Goal: Share content

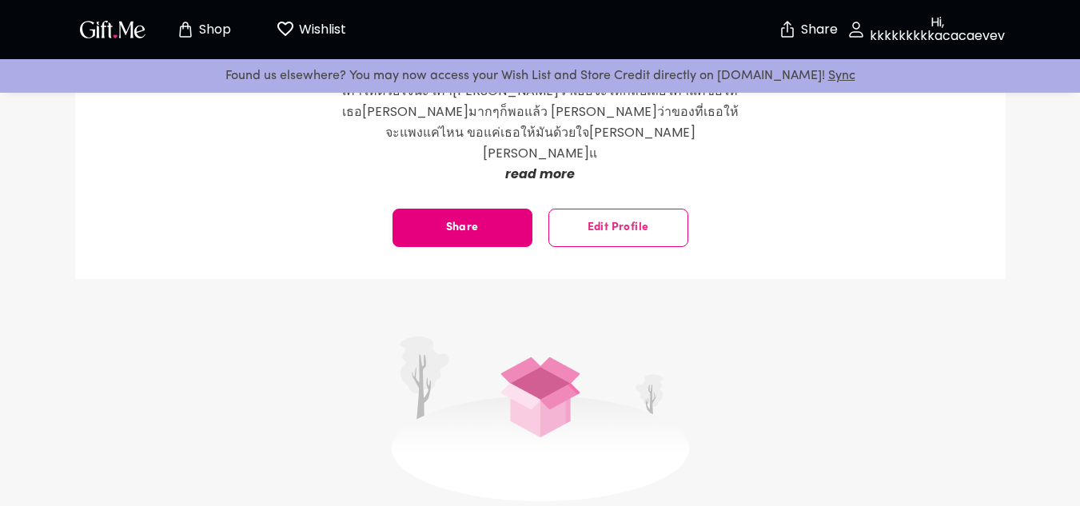
scroll to position [240, 0]
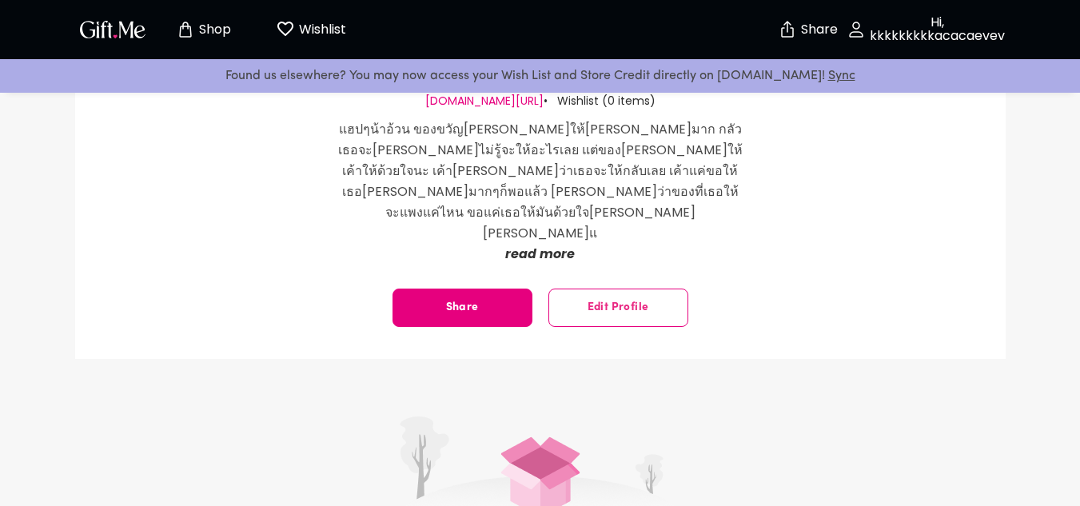
click at [616, 308] on span "Edit Profile" at bounding box center [618, 308] width 138 height 0
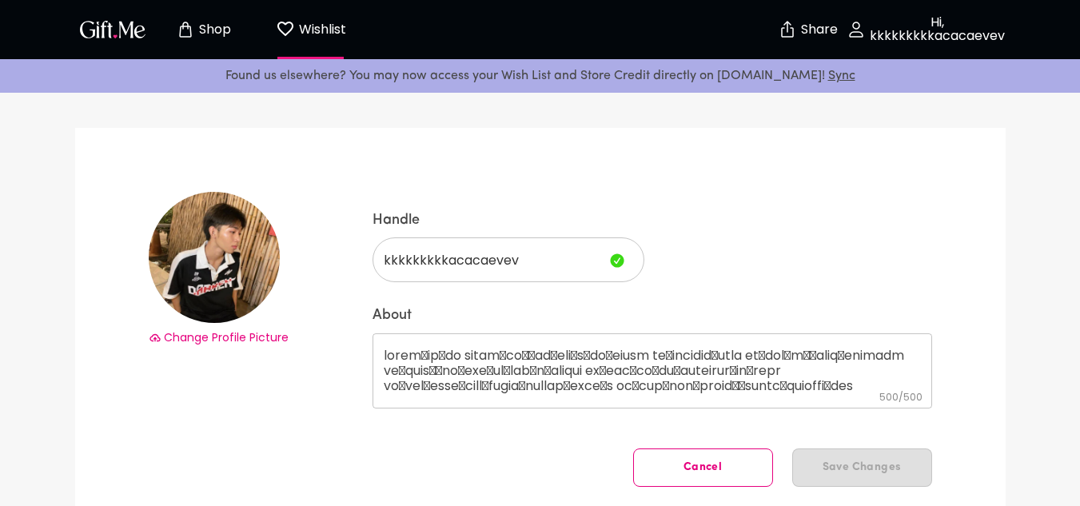
scroll to position [47, 0]
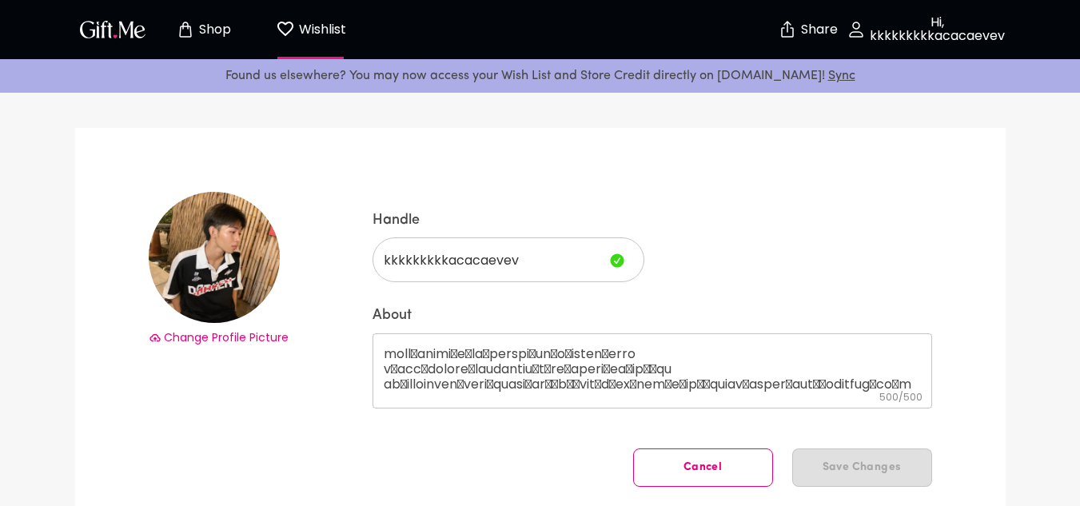
click at [671, 474] on button "Cancel" at bounding box center [703, 467] width 140 height 38
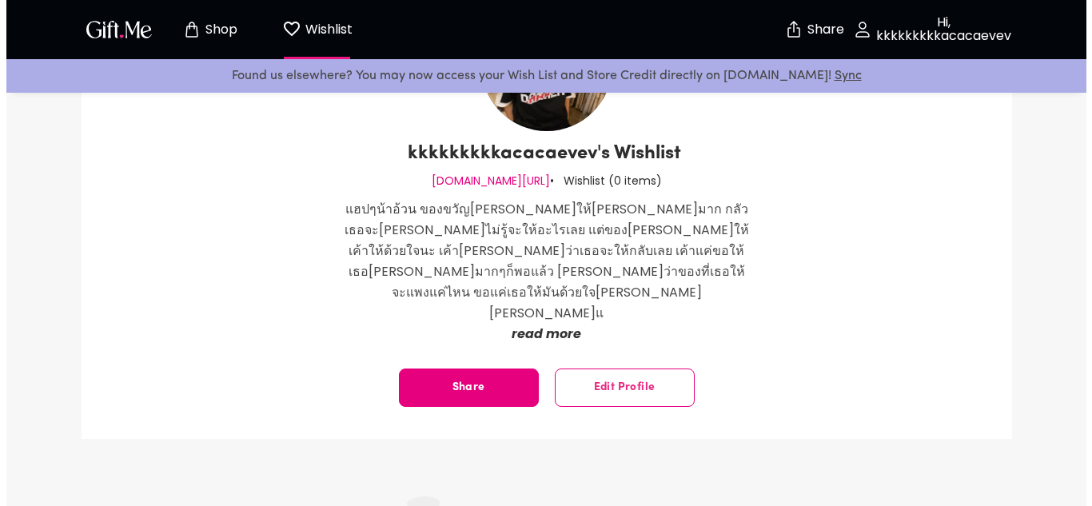
scroll to position [240, 0]
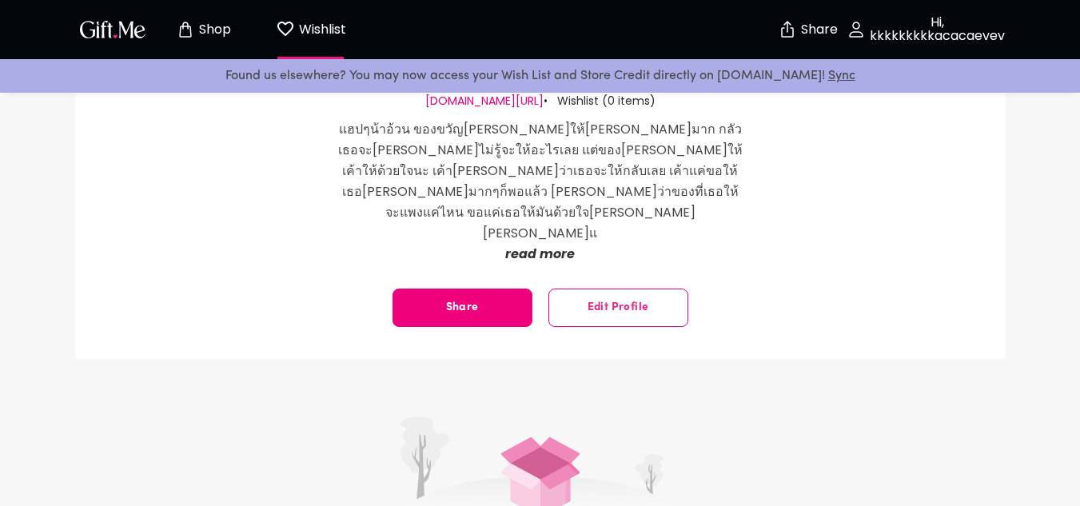
click at [385, 248] on div "kkkkkkkkkacacaevev's Wishlist [DOMAIN_NAME][URL] • Wishlist ( 0 items ) แฮปๆน้า…" at bounding box center [540, 123] width 931 height 471
click at [459, 289] on button "Share" at bounding box center [463, 308] width 140 height 38
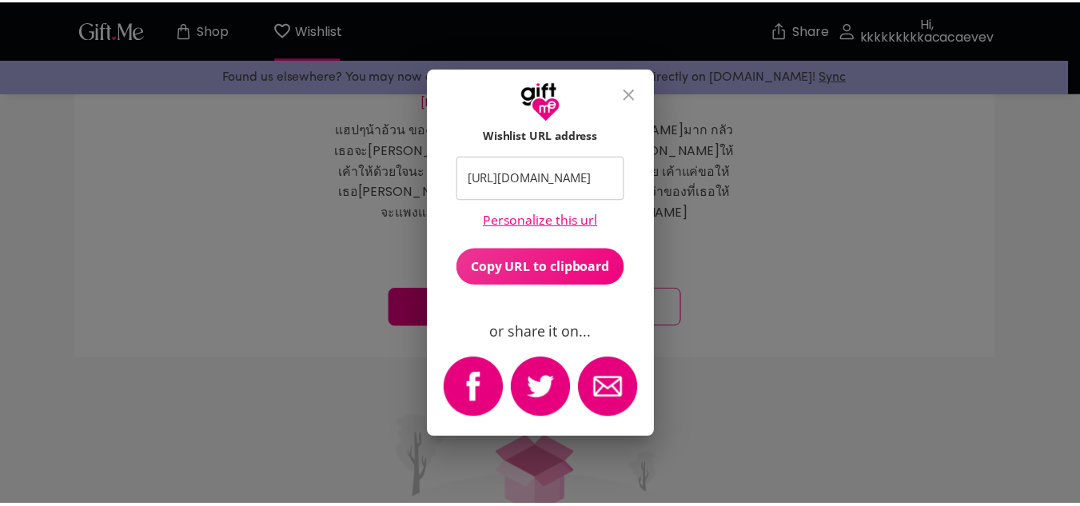
scroll to position [0, 0]
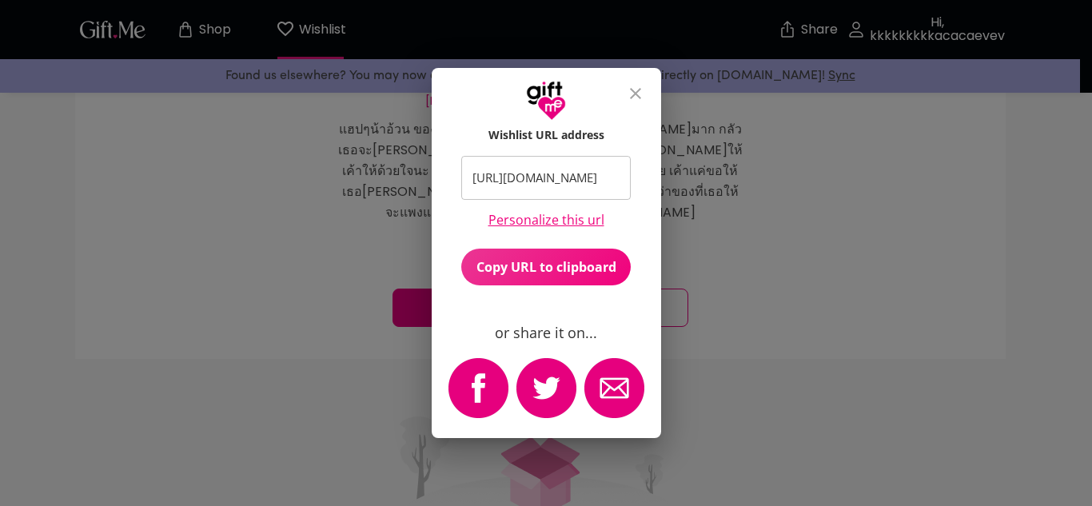
drag, startPoint x: 616, startPoint y: 180, endPoint x: 388, endPoint y: 182, distance: 228.7
click at [388, 182] on div "Wishlist URL address [URL][DOMAIN_NAME] ​ Personalize this url Copy URL to clip…" at bounding box center [546, 253] width 1092 height 506
click at [537, 266] on span "Copy URL to clipboard" at bounding box center [545, 267] width 169 height 18
click at [756, 334] on div "Wishlist URL address [URL][DOMAIN_NAME] ​ Personalize this url Copy URL to clip…" at bounding box center [546, 253] width 1092 height 506
